Goal: Task Accomplishment & Management: Use online tool/utility

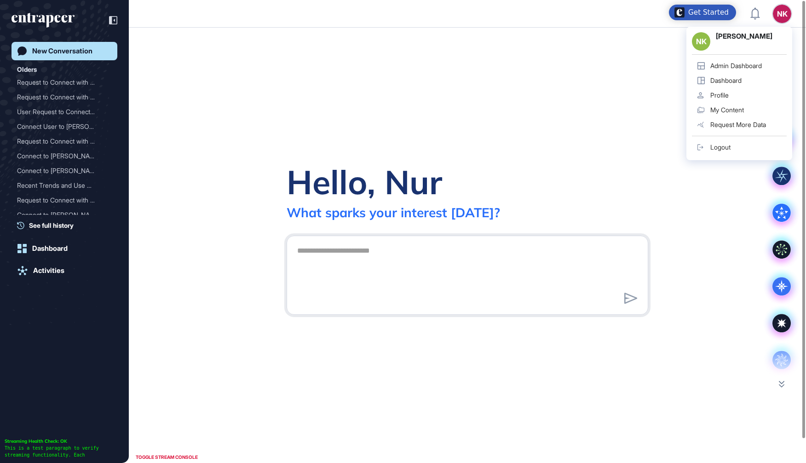
click at [733, 68] on div "Admin Dashboard" at bounding box center [737, 65] width 52 height 7
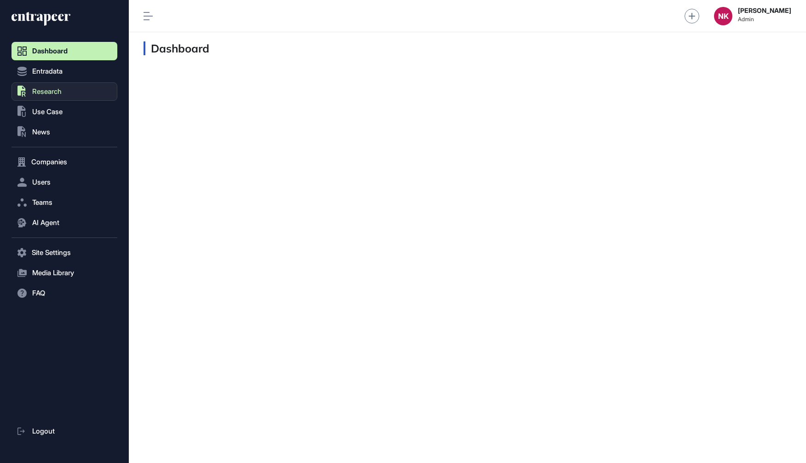
click at [48, 100] on button ".st0{fill:currentColor} Research" at bounding box center [65, 91] width 106 height 18
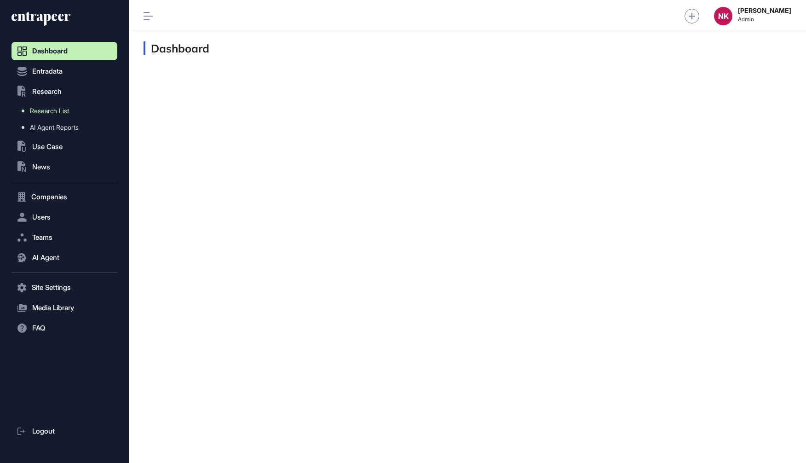
click at [54, 110] on span "Research List" at bounding box center [49, 110] width 39 height 7
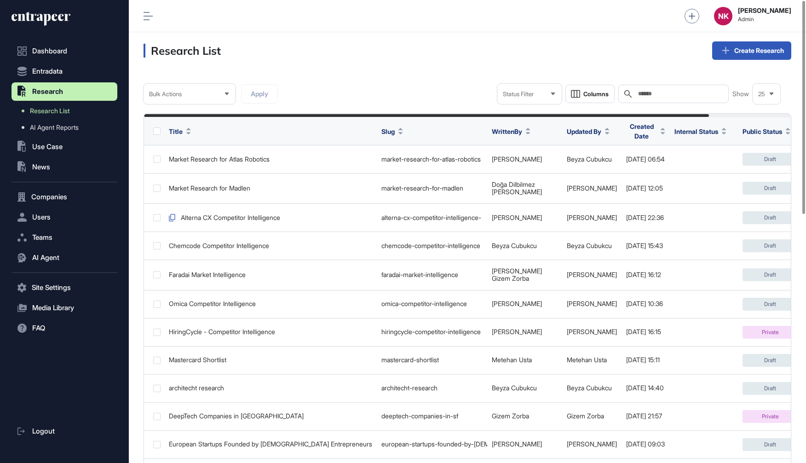
click at [643, 88] on div "Search" at bounding box center [674, 94] width 110 height 18
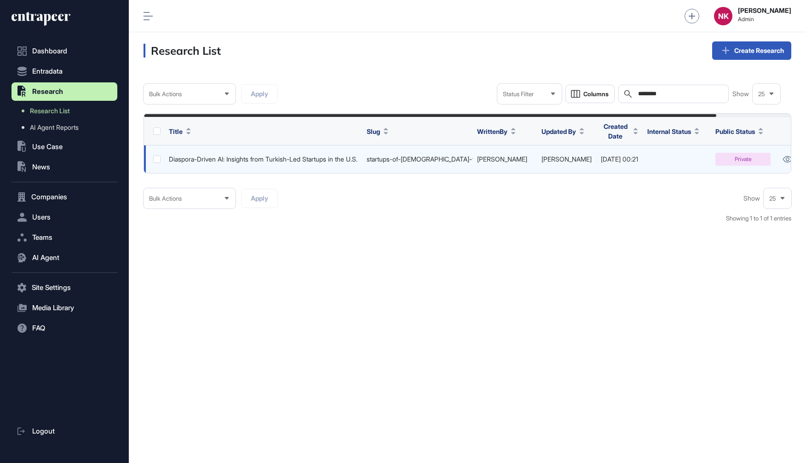
scroll to position [0, 86]
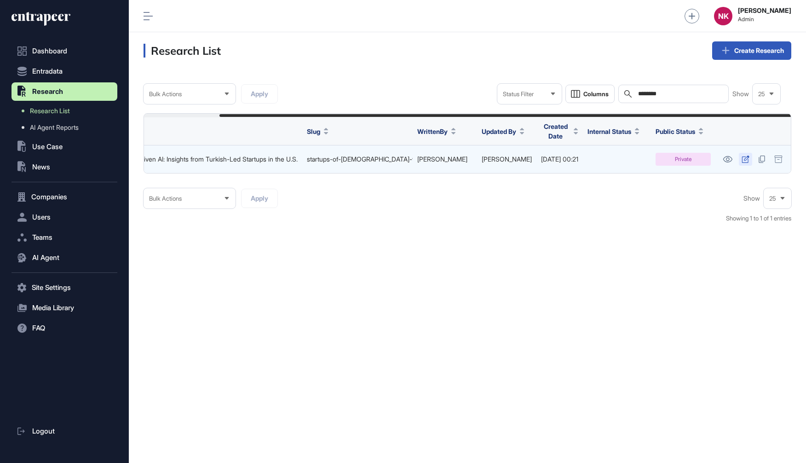
type input "********"
click at [746, 156] on icon at bounding box center [746, 159] width 8 height 7
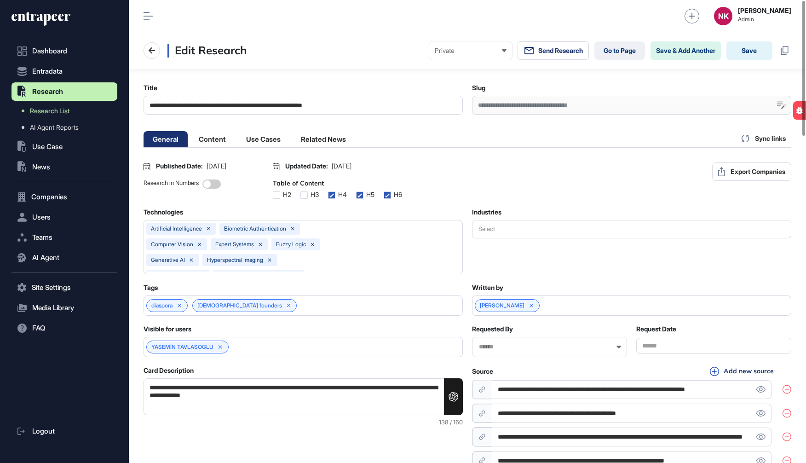
scroll to position [0, 4]
click at [740, 166] on button "Export Companies" at bounding box center [751, 171] width 79 height 18
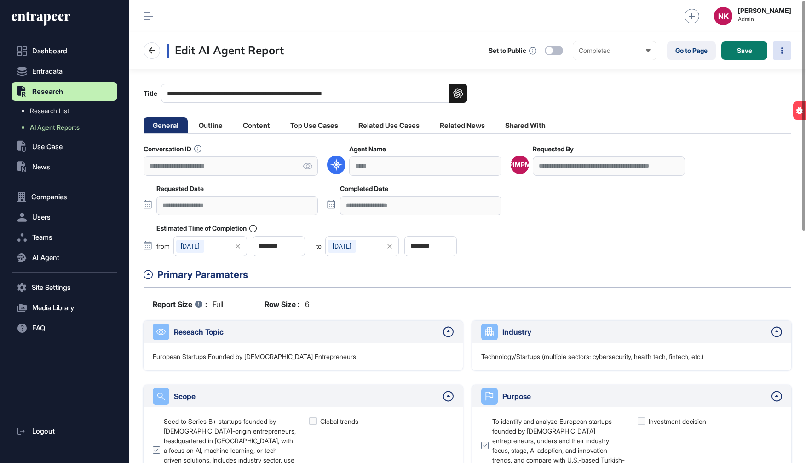
click at [781, 54] on div at bounding box center [782, 50] width 18 height 18
click at [721, 187] on div "**********" at bounding box center [468, 200] width 648 height 111
click at [309, 127] on li "Top Use Cases" at bounding box center [314, 125] width 66 height 16
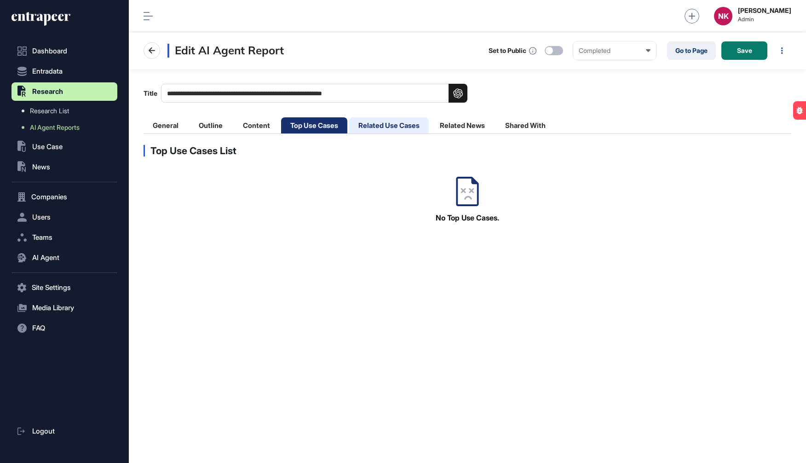
click at [367, 122] on li "Related Use Cases" at bounding box center [389, 125] width 80 height 16
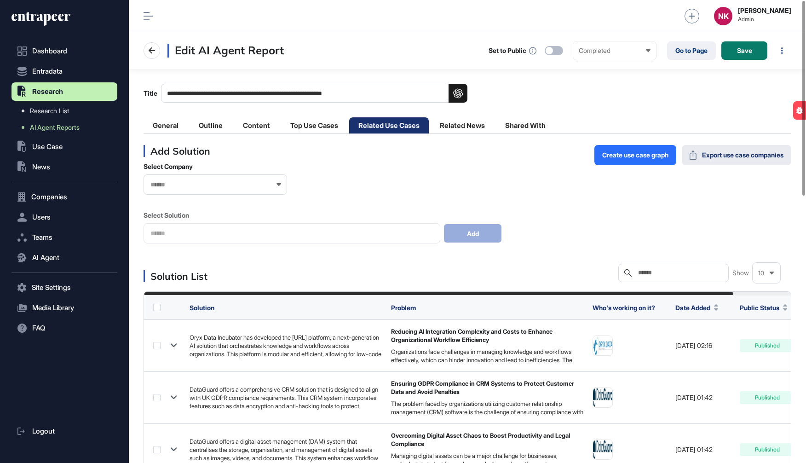
click at [731, 160] on button "Export use case companies" at bounding box center [737, 155] width 110 height 20
